Goal: Task Accomplishment & Management: Manage account settings

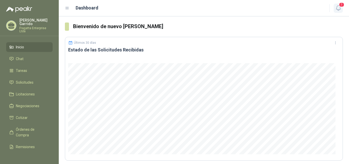
click at [339, 10] on icon "button" at bounding box center [338, 8] width 6 height 6
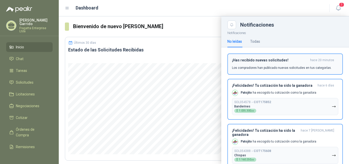
click at [268, 65] on div "¡Has recibido nuevas solicitudes! hace 20 minutos Los compradores han publicado…" at bounding box center [285, 64] width 106 height 12
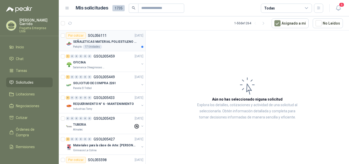
click at [114, 45] on div "Patojito 17 Unidades" at bounding box center [108, 47] width 70 height 4
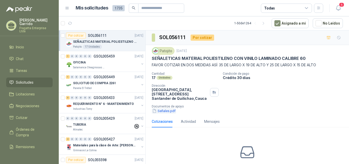
click at [168, 110] on button "Señales.pdf" at bounding box center [164, 110] width 24 height 5
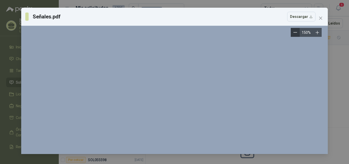
click at [296, 32] on icon "Zoom out" at bounding box center [295, 32] width 4 height 4
click at [296, 32] on icon "Zoom out" at bounding box center [297, 32] width 4 height 4
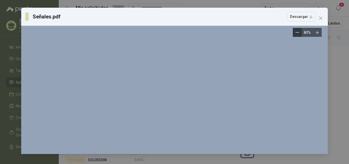
click at [296, 32] on icon "Zoom out" at bounding box center [297, 32] width 4 height 4
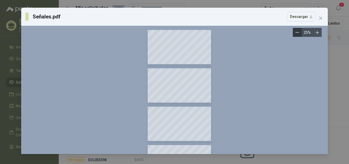
click at [296, 32] on icon "Zoom out" at bounding box center [297, 32] width 4 height 4
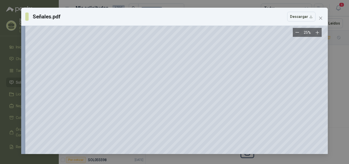
scroll to position [817, 0]
click at [318, 19] on icon "close" at bounding box center [320, 18] width 4 height 4
